Goal: Task Accomplishment & Management: Complete application form

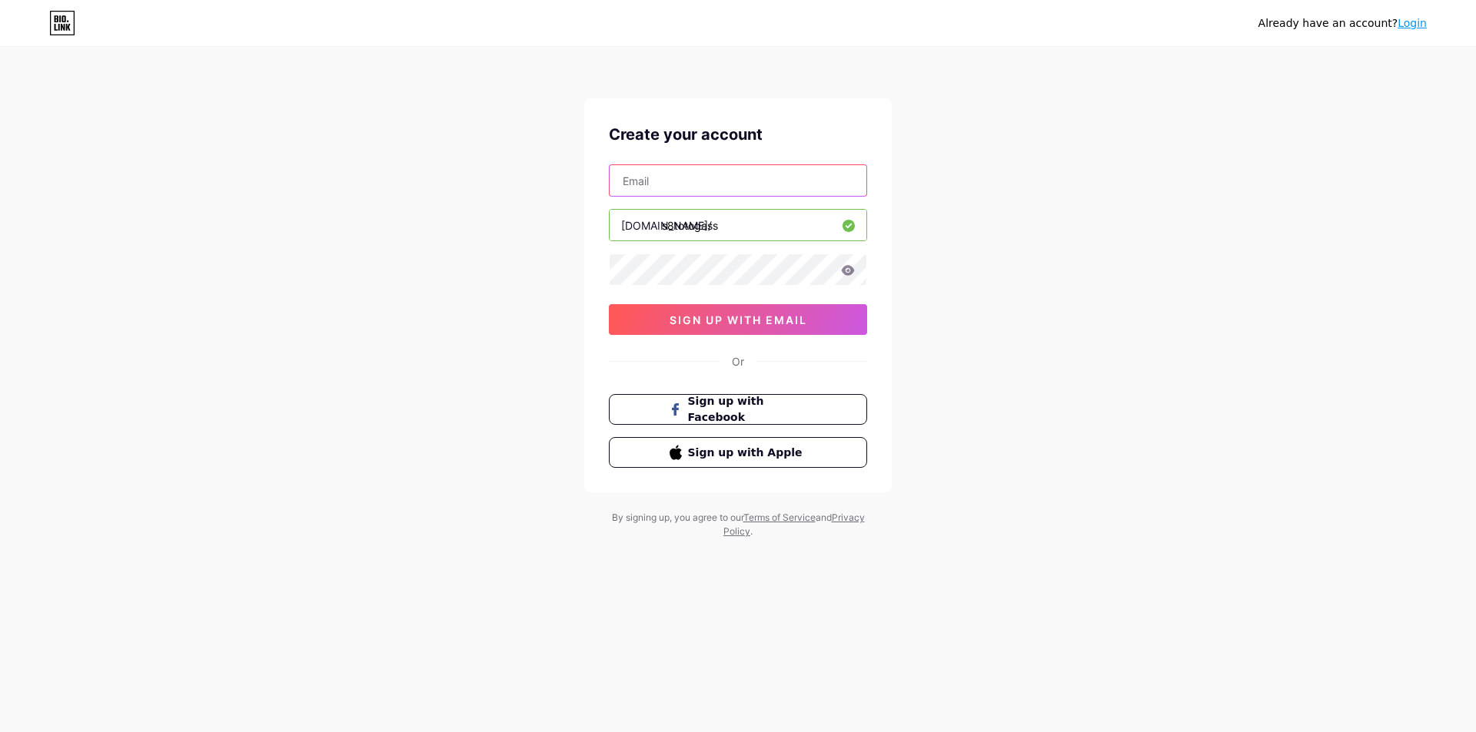
click at [709, 194] on input "text" at bounding box center [737, 180] width 257 height 31
type input "[EMAIL_ADDRESS][DOMAIN_NAME]"
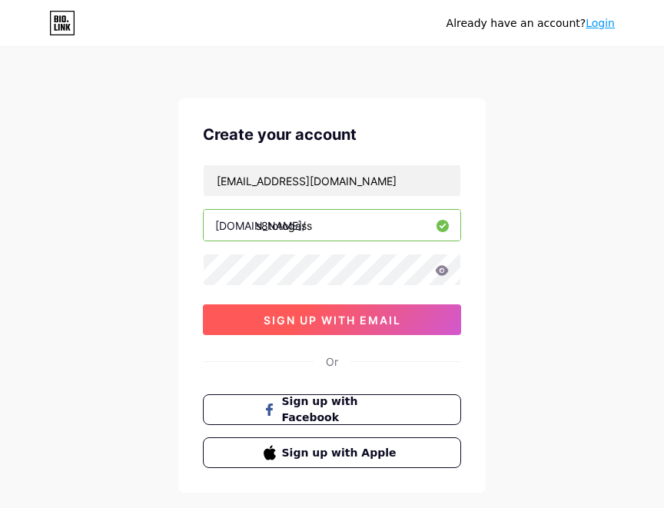
click at [249, 314] on button "sign up with email" at bounding box center [332, 319] width 258 height 31
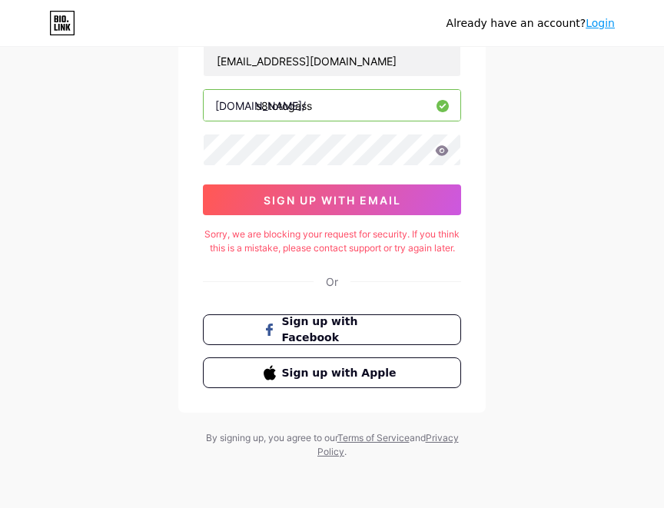
scroll to position [134, 0]
click at [603, 22] on link "Login" at bounding box center [600, 23] width 29 height 12
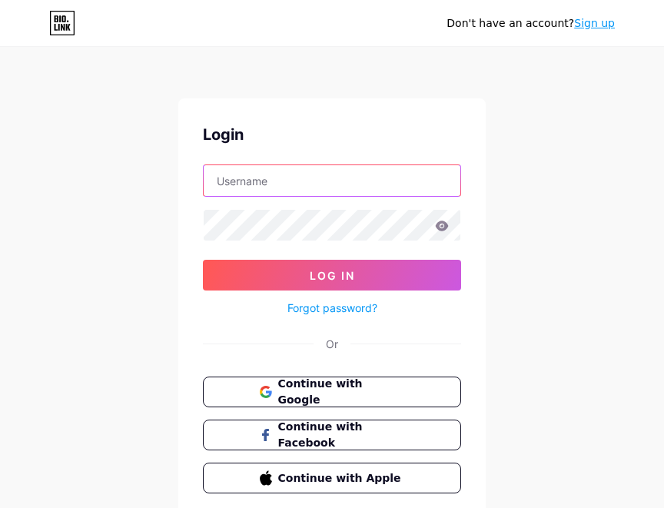
type input "lepongnita@gmail.com"
click at [317, 174] on input "lepongnita@gmail.com" at bounding box center [332, 180] width 257 height 31
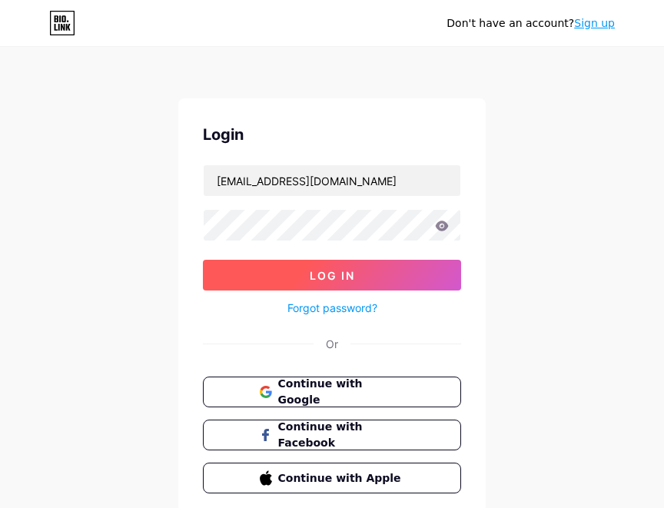
click at [238, 276] on button "Log In" at bounding box center [332, 275] width 258 height 31
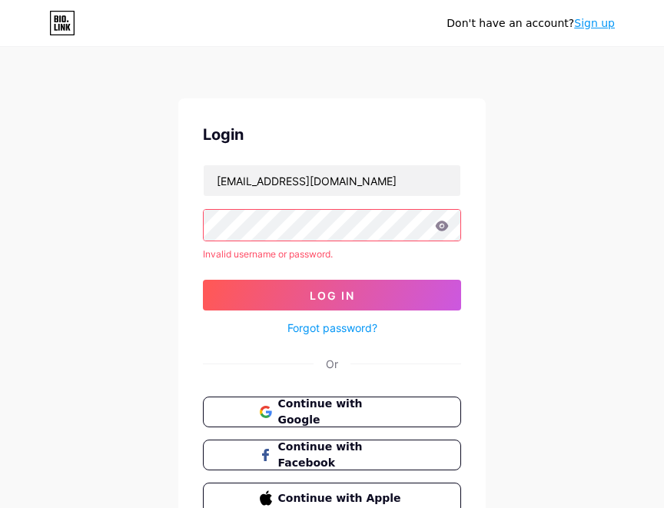
click at [435, 224] on icon at bounding box center [442, 226] width 14 height 11
click at [445, 224] on icon at bounding box center [442, 226] width 13 height 10
click at [193, 232] on div "Login lepongnita@gmail.com Invalid username or password. Log In Forgot password…" at bounding box center [331, 318] width 307 height 440
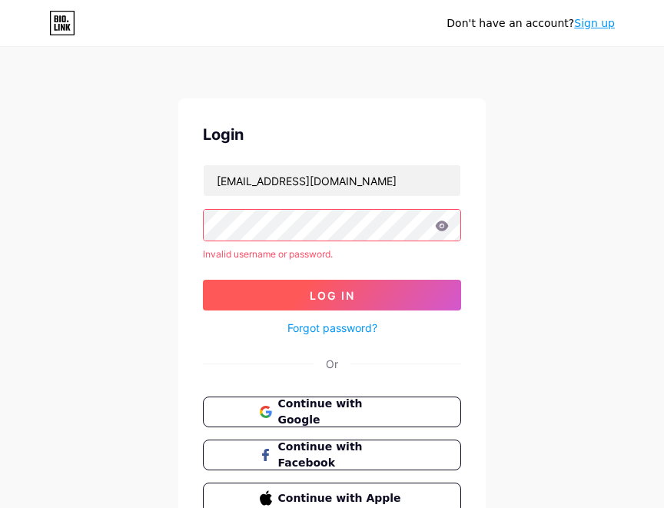
click at [255, 294] on button "Log In" at bounding box center [332, 295] width 258 height 31
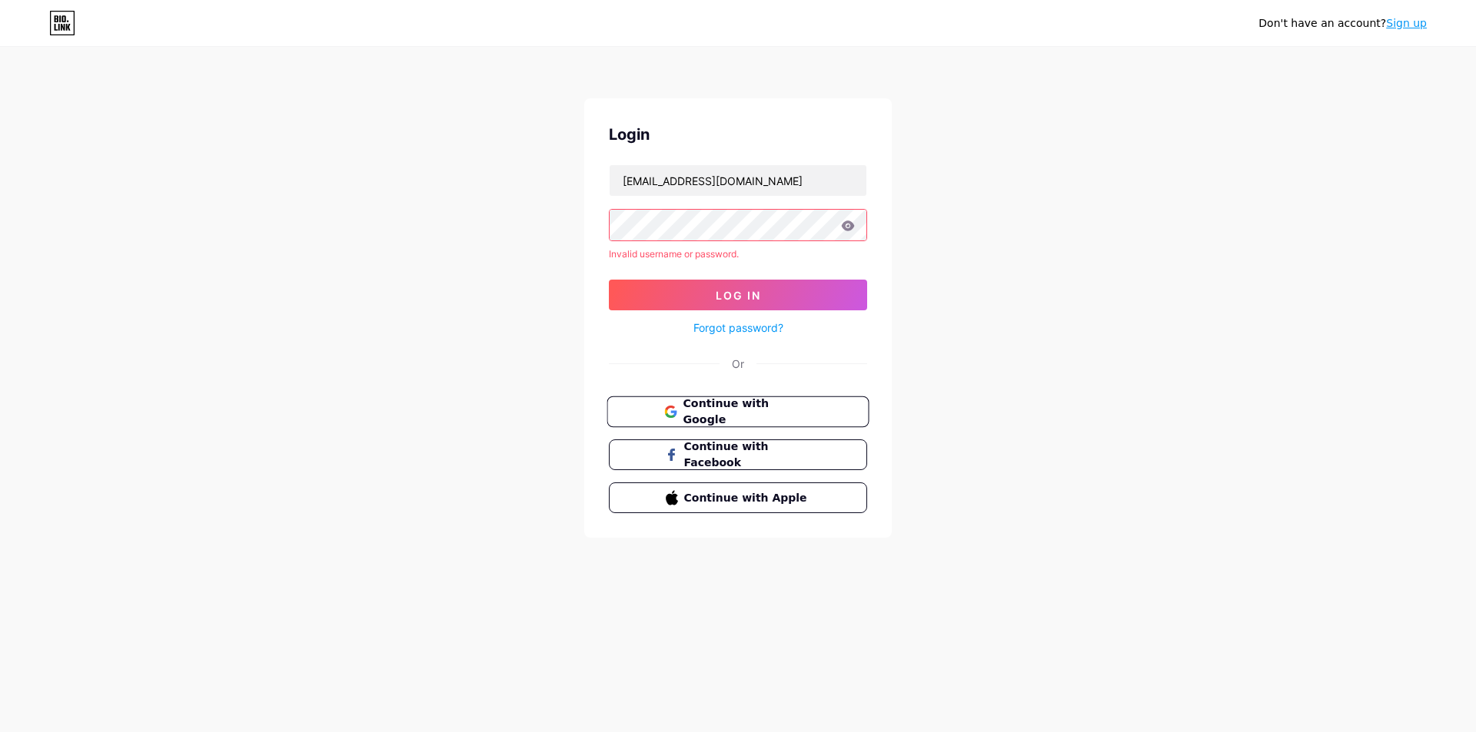
click at [735, 417] on span "Continue with Google" at bounding box center [746, 412] width 128 height 33
